Goal: Find specific page/section: Find specific page/section

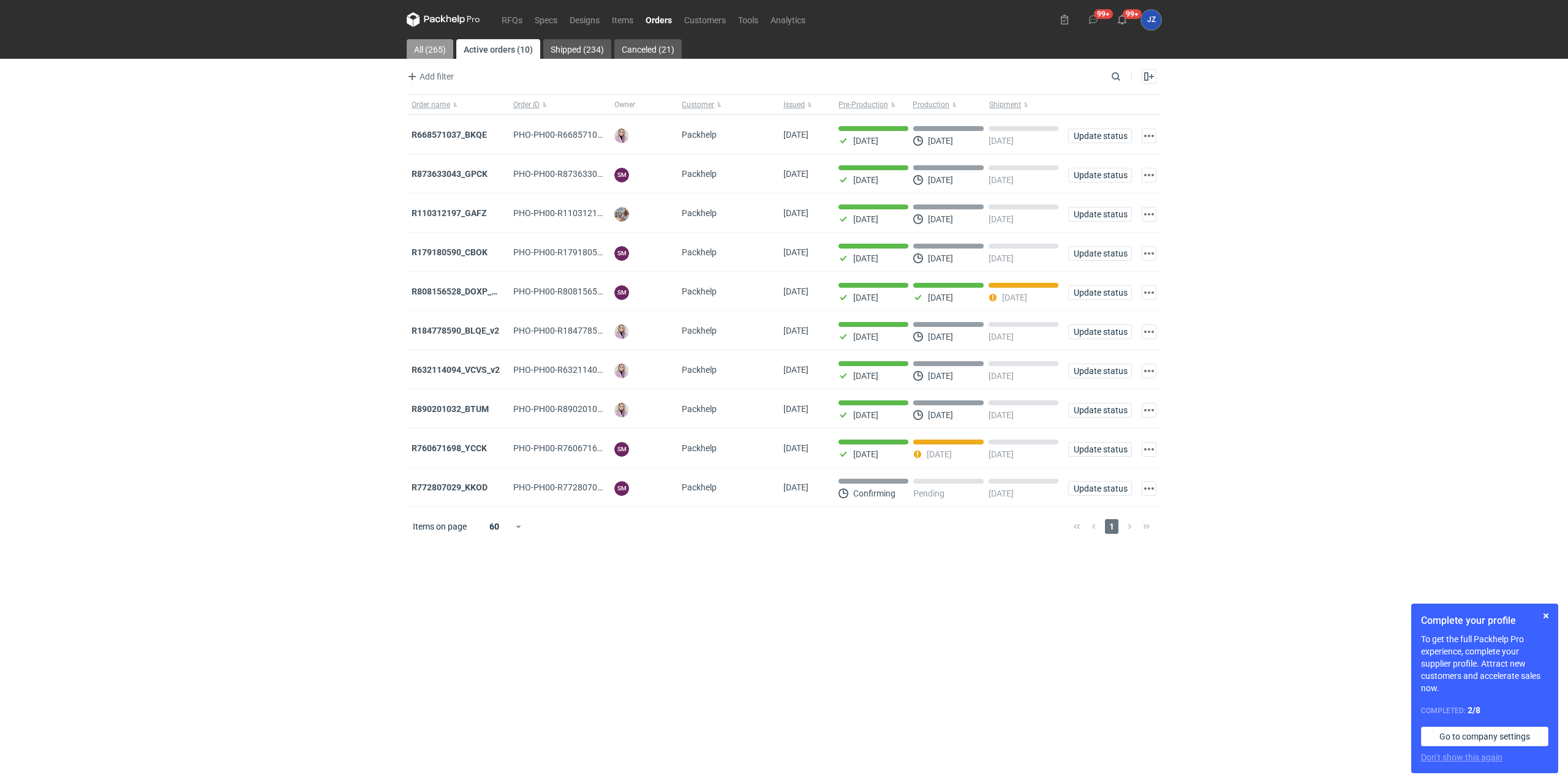
click at [436, 47] on link "All (265)" at bounding box center [430, 49] width 47 height 20
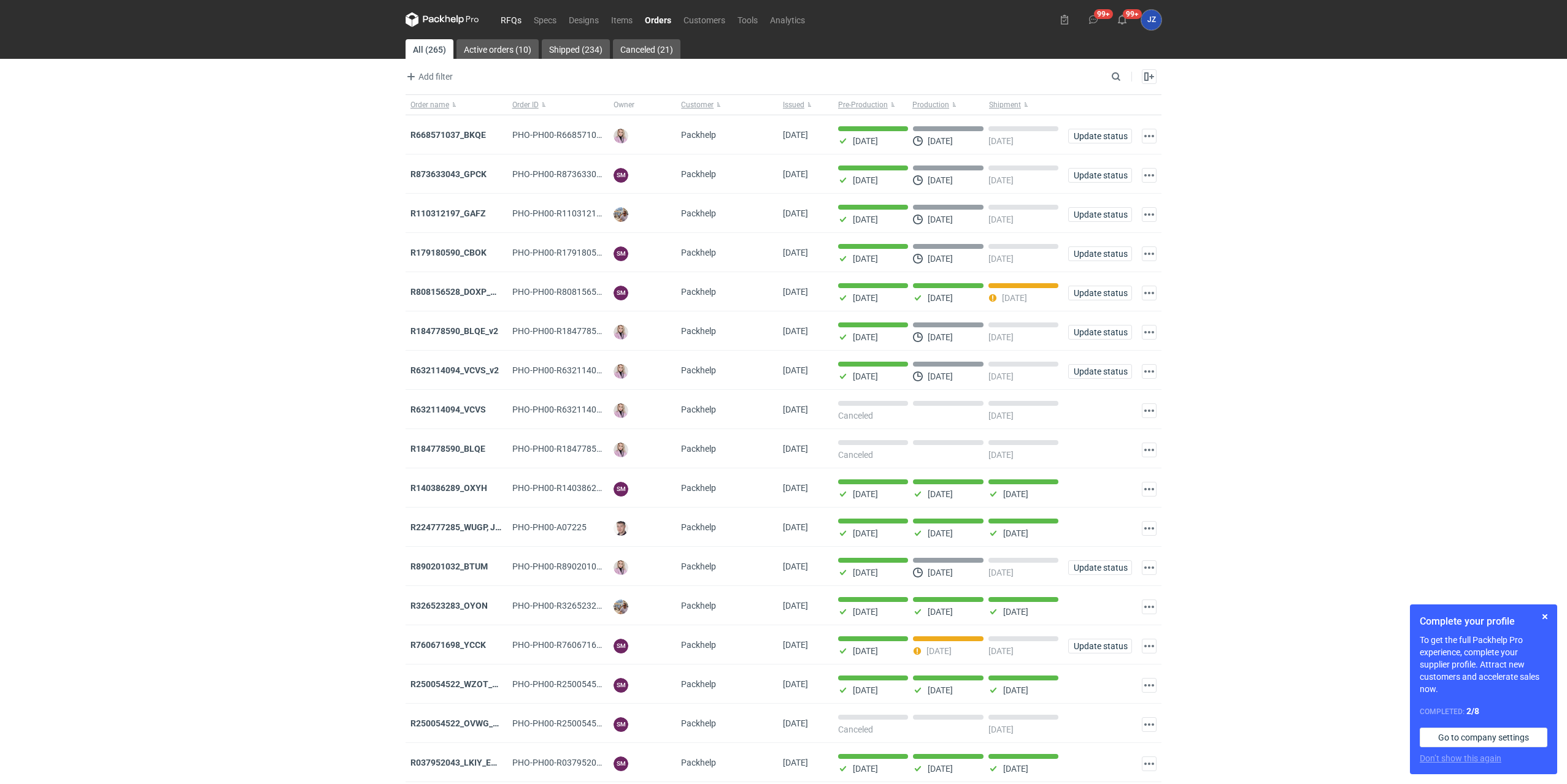
click at [512, 15] on link "RFQs" at bounding box center [511, 19] width 33 height 14
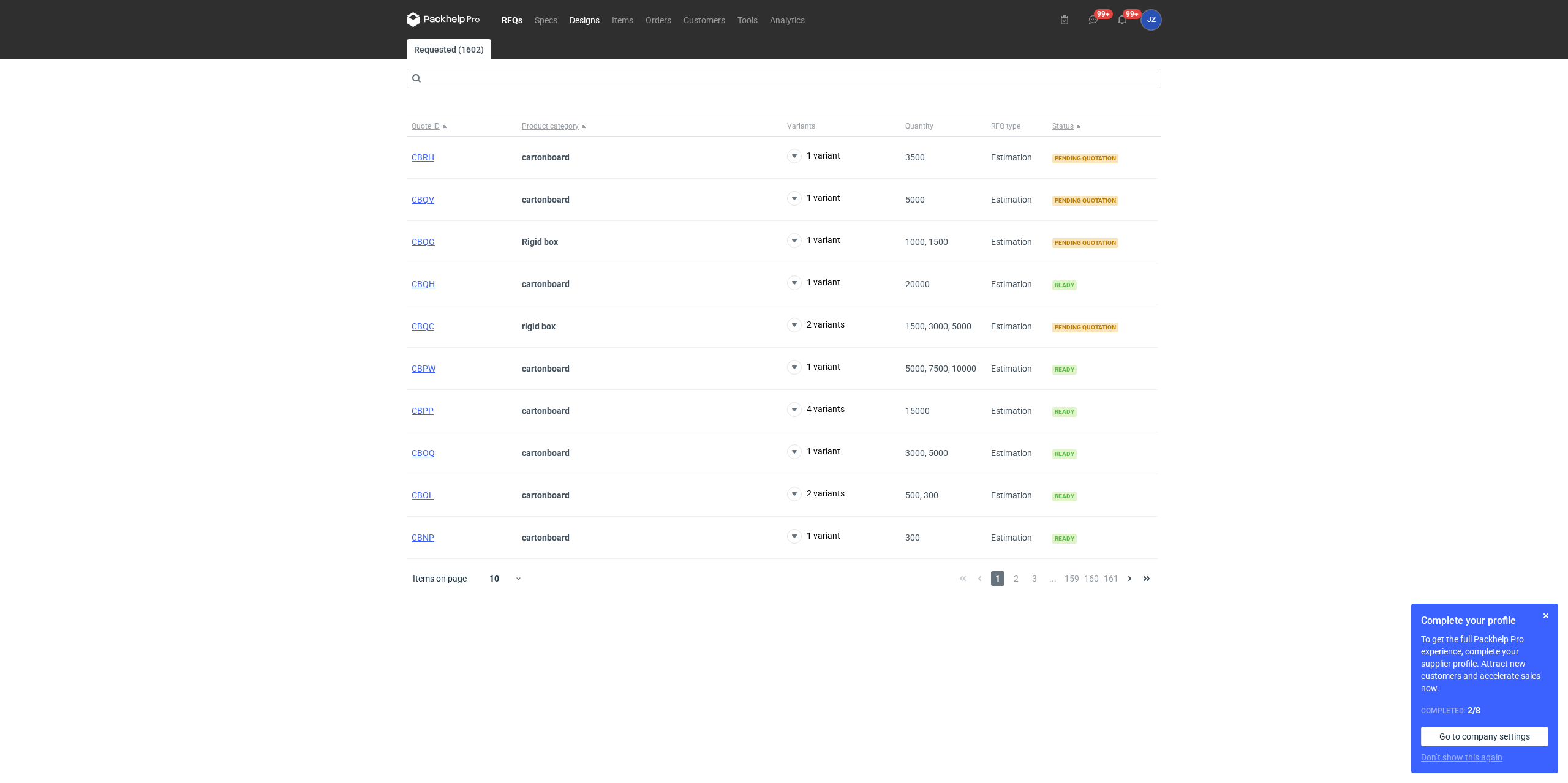
click at [589, 22] on link "Designs" at bounding box center [585, 19] width 43 height 14
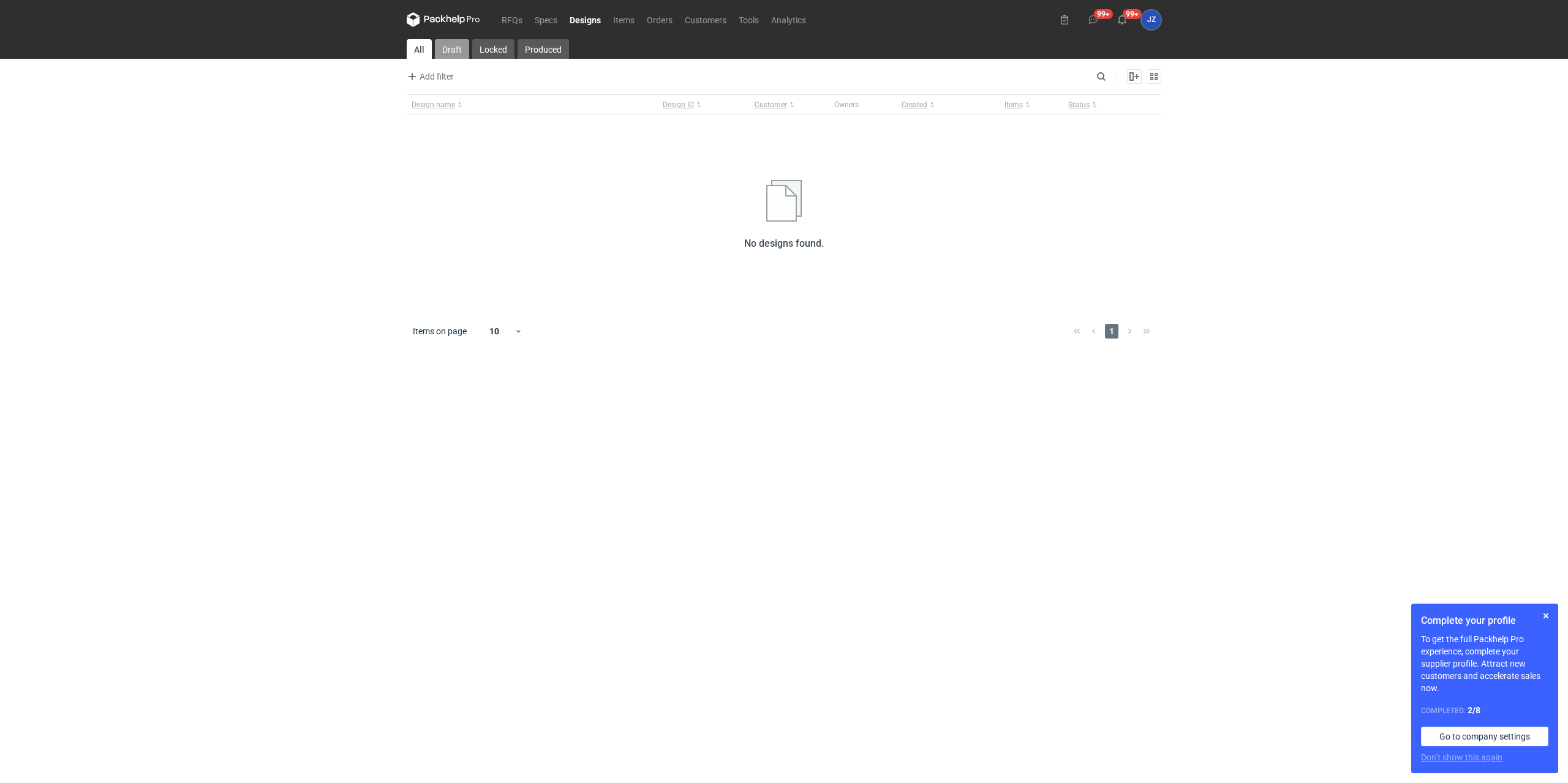
click at [456, 45] on link "Draft" at bounding box center [452, 49] width 34 height 20
click at [481, 45] on link "Locked" at bounding box center [492, 49] width 43 height 20
click at [532, 49] on link "Produced" at bounding box center [542, 49] width 51 height 20
click at [418, 43] on link "All" at bounding box center [419, 49] width 24 height 20
click at [627, 18] on link "Items" at bounding box center [624, 19] width 34 height 14
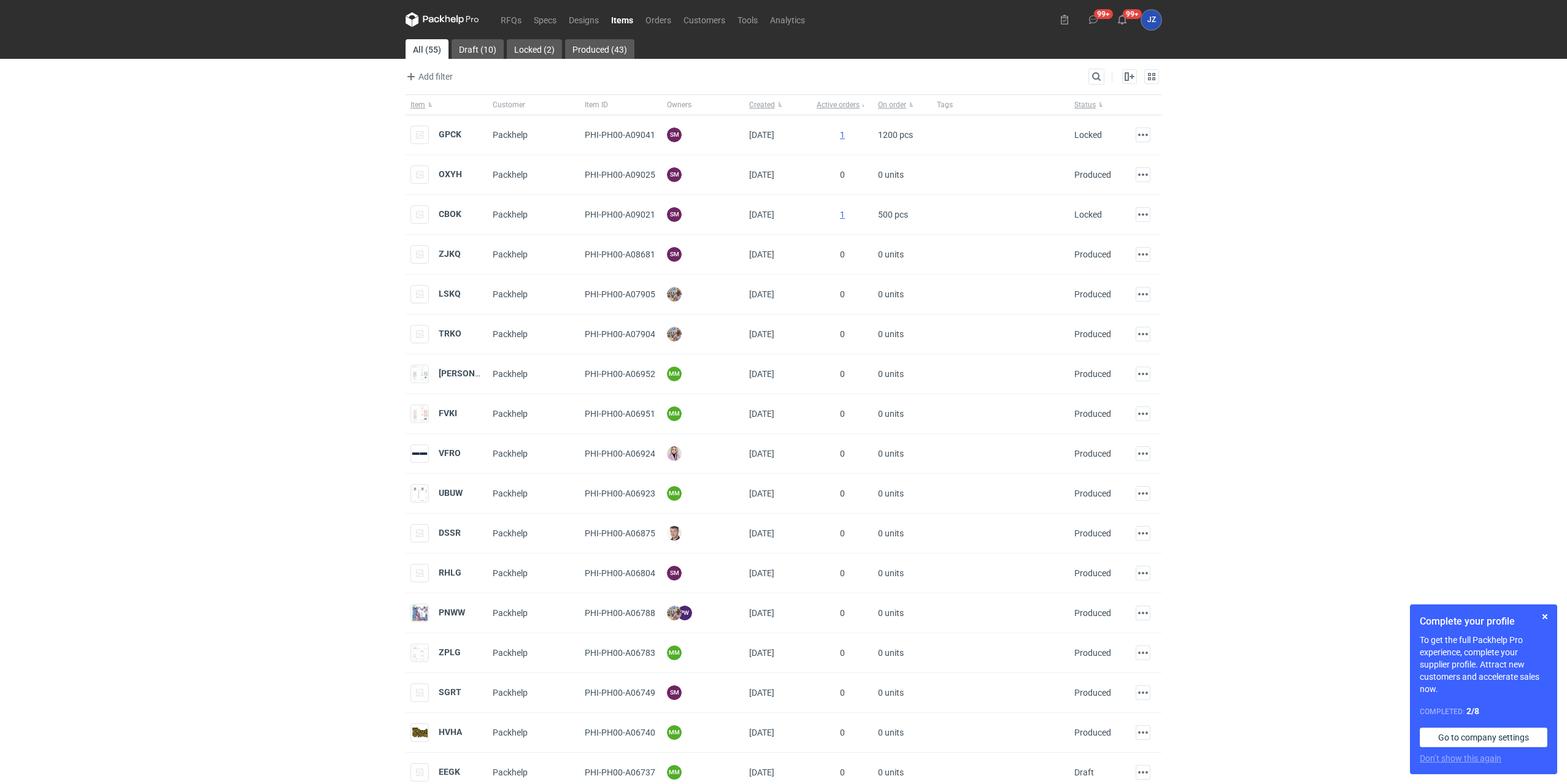
click at [1101, 69] on div "Search" at bounding box center [1096, 77] width 16 height 16
click at [1099, 76] on input "Search" at bounding box center [1043, 76] width 121 height 14
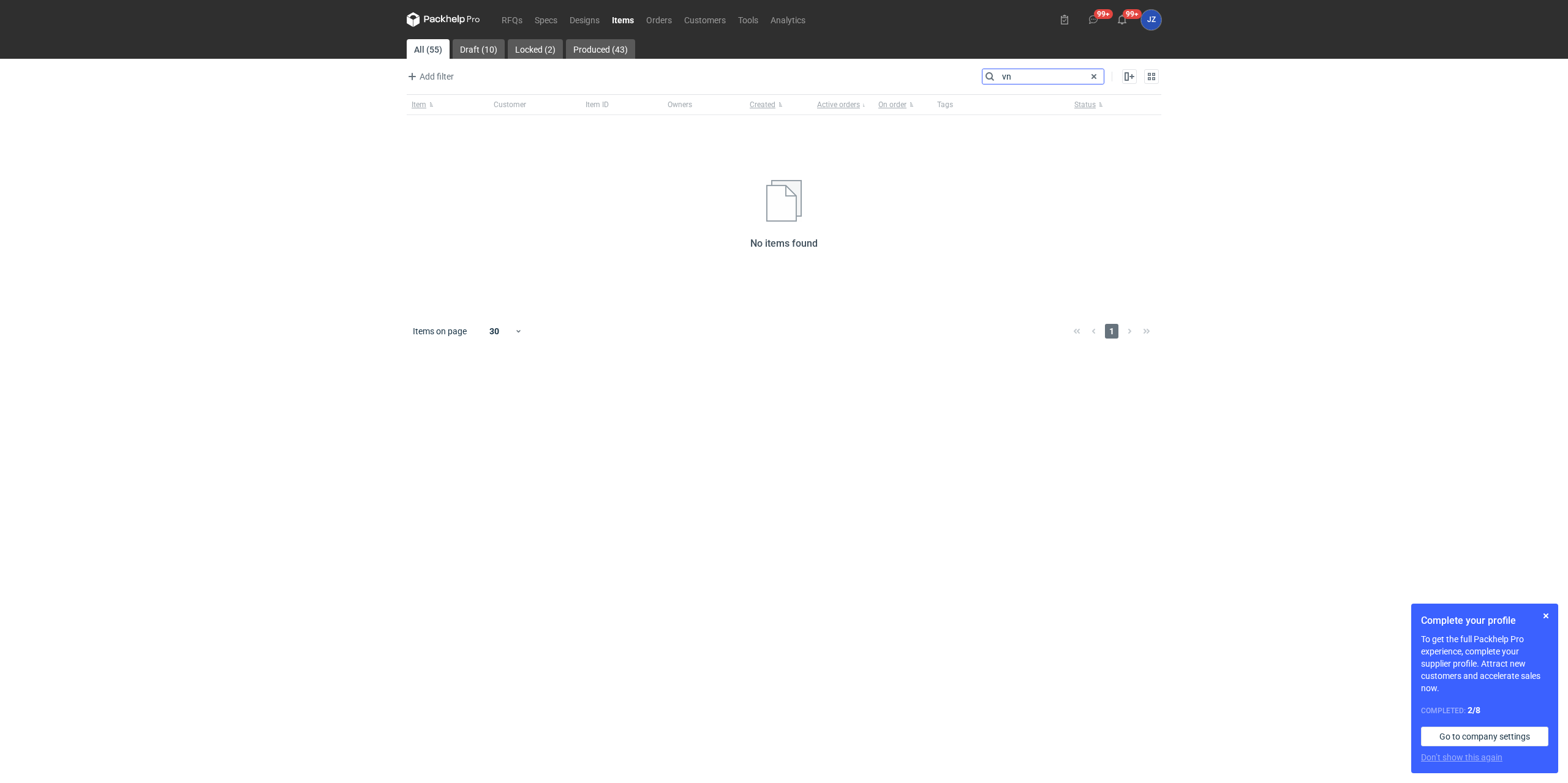
type input "v"
